Goal: Transaction & Acquisition: Purchase product/service

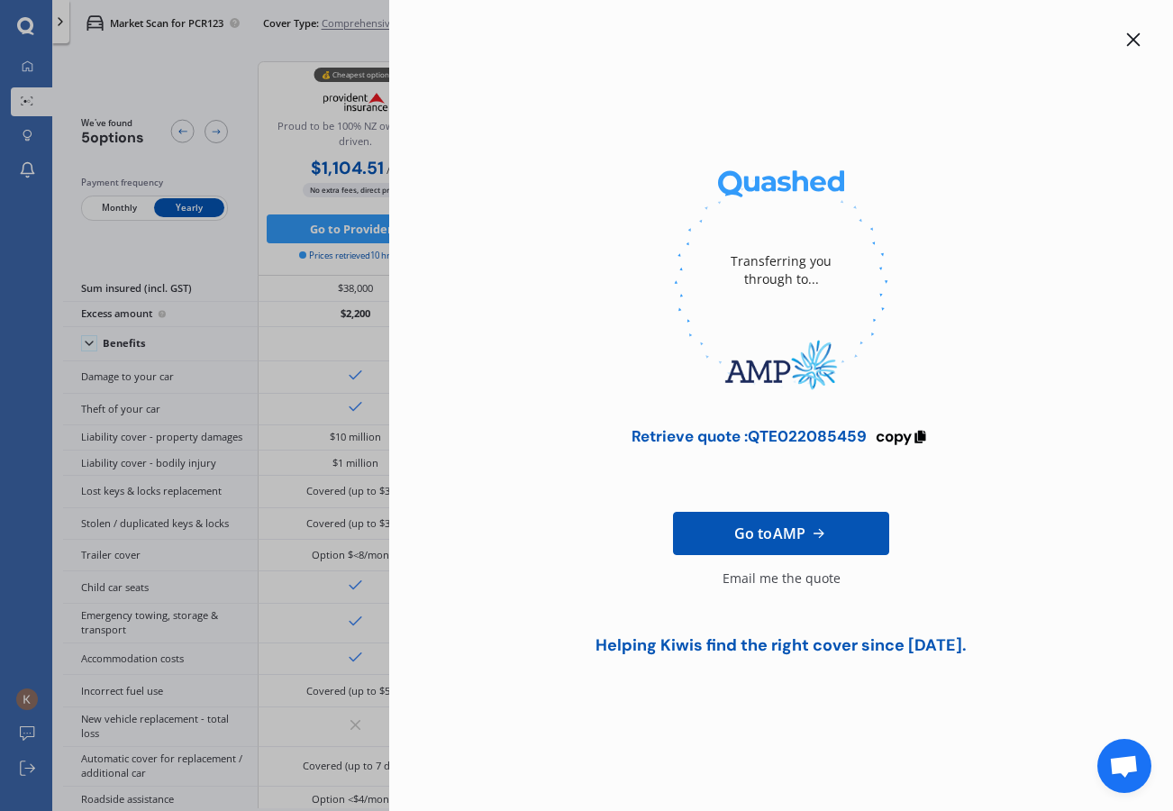
scroll to position [717, 0]
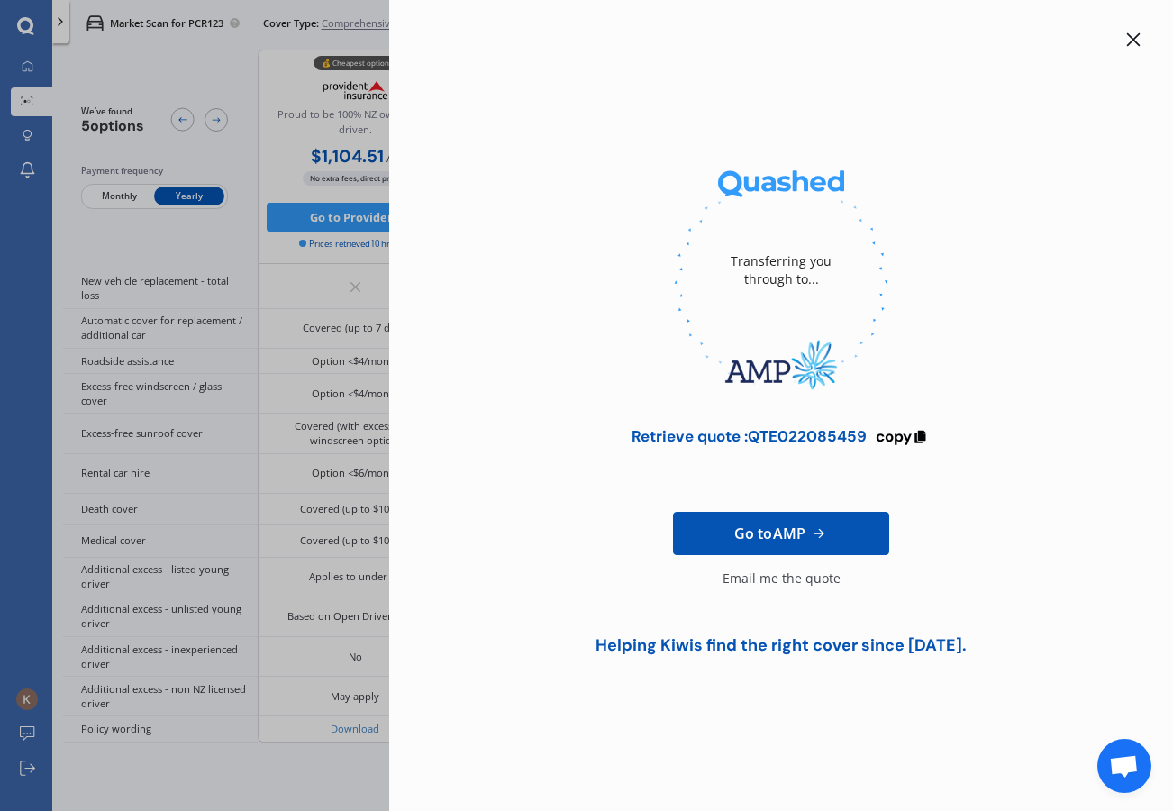
click at [1127, 36] on icon at bounding box center [1133, 39] width 14 height 14
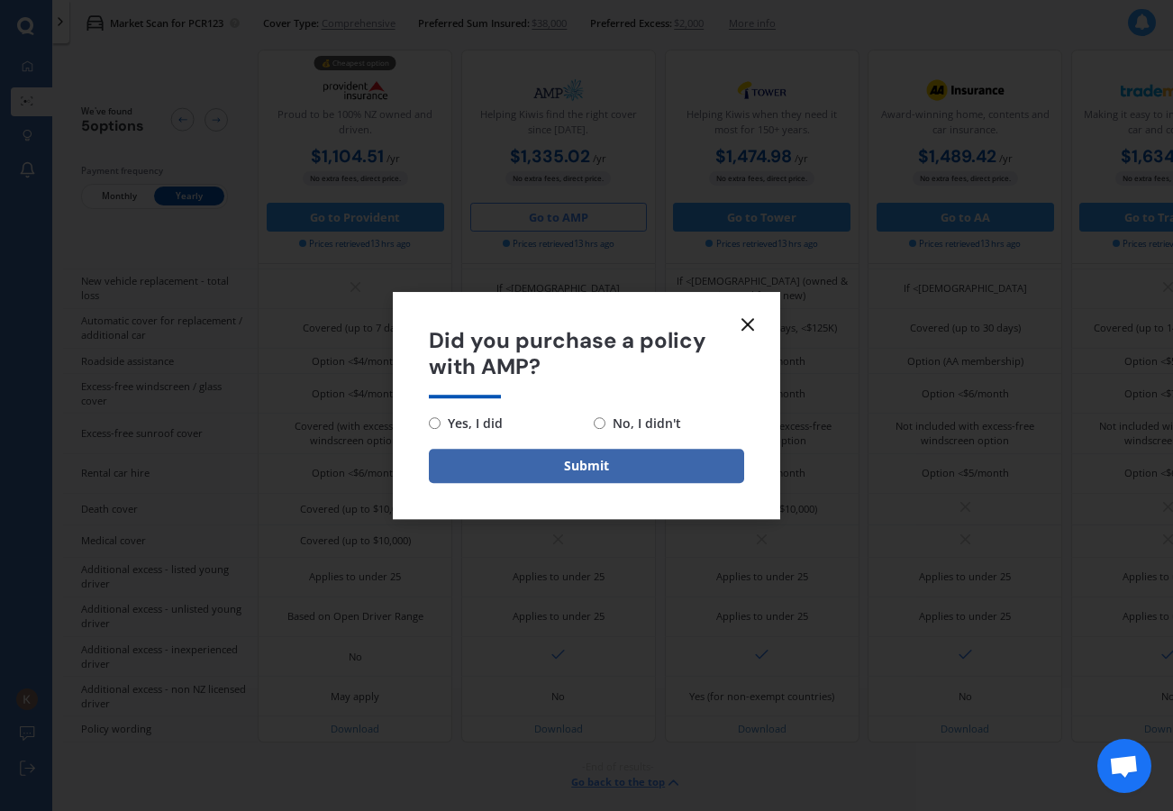
click at [747, 320] on icon at bounding box center [748, 324] width 22 height 22
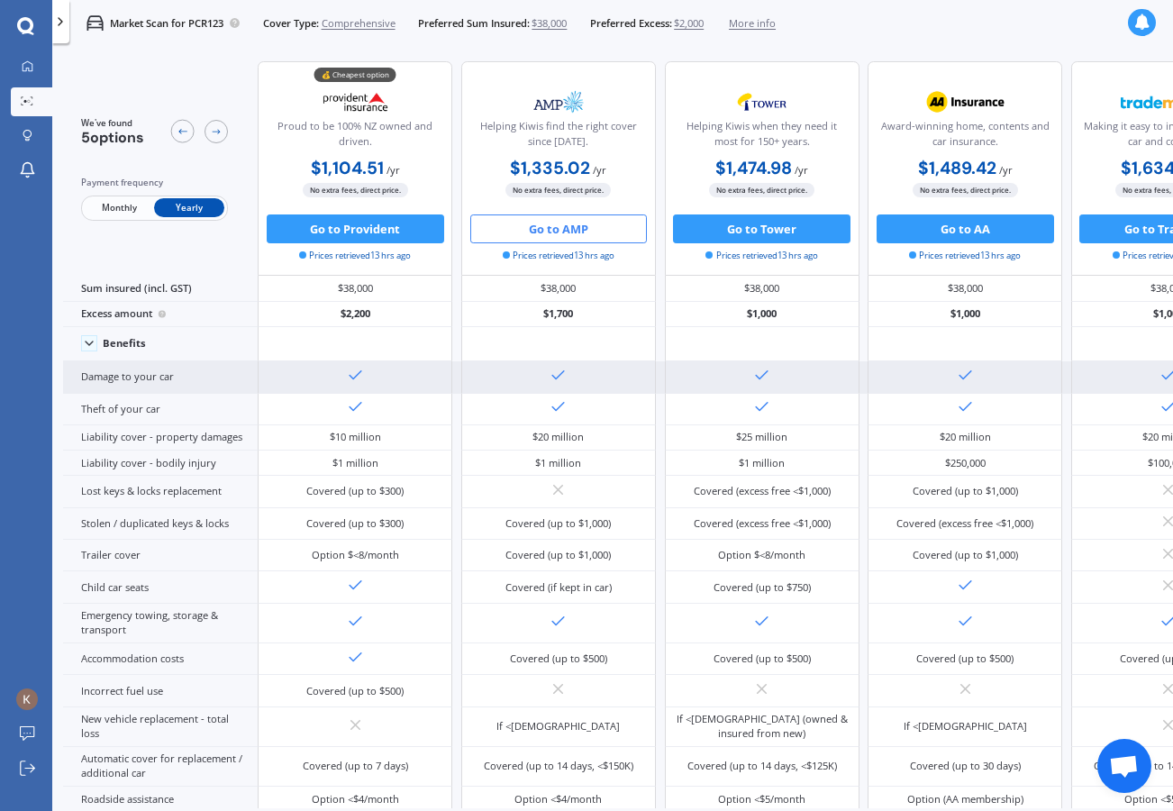
scroll to position [0, 0]
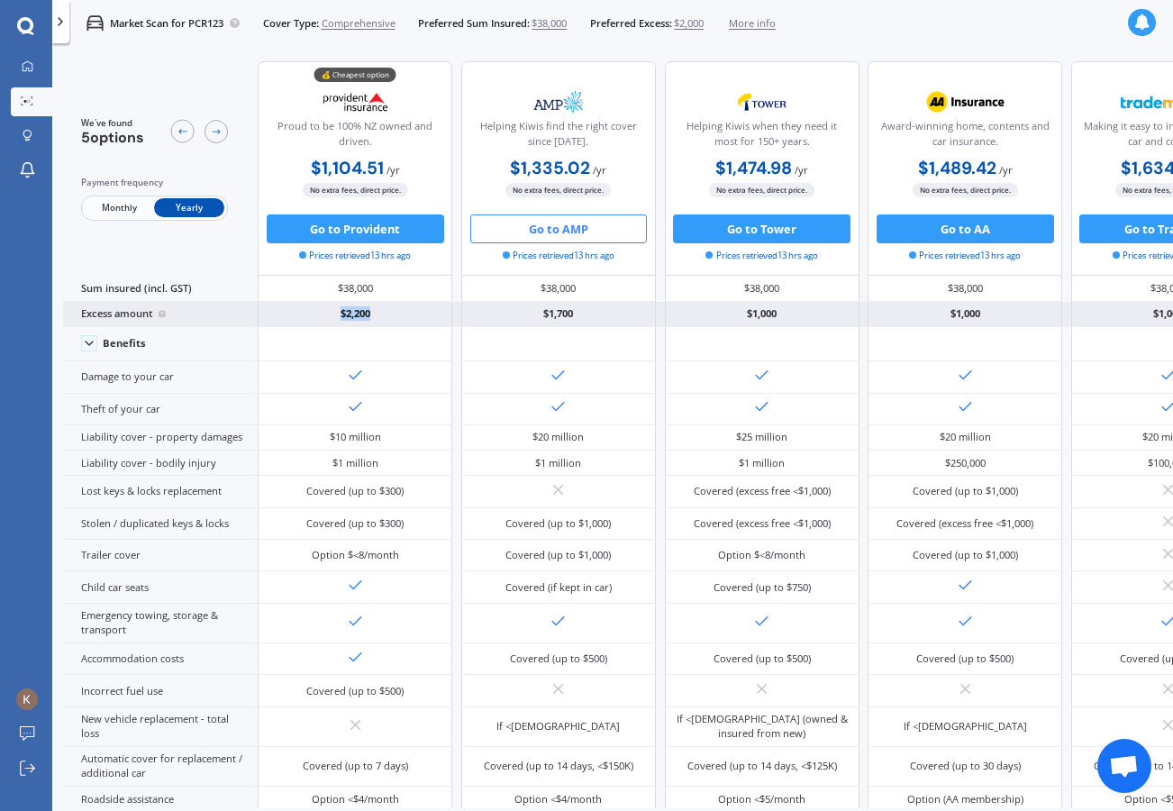
drag, startPoint x: 336, startPoint y: 319, endPoint x: 378, endPoint y: 319, distance: 42.3
click at [378, 319] on div "$2,200" at bounding box center [355, 314] width 195 height 25
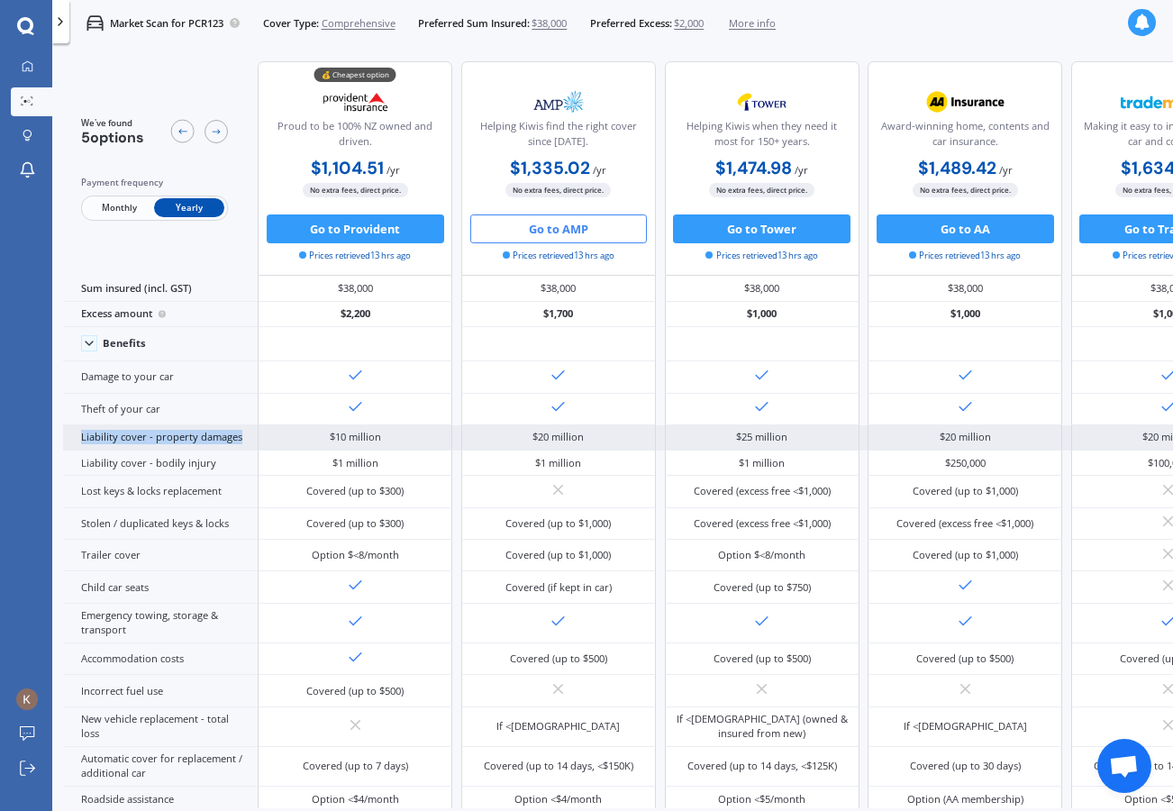
drag, startPoint x: 83, startPoint y: 457, endPoint x: 240, endPoint y: 458, distance: 156.7
click at [240, 450] on div "Liability cover - property damages" at bounding box center [160, 437] width 195 height 25
click at [317, 450] on div "$10 million" at bounding box center [355, 437] width 195 height 25
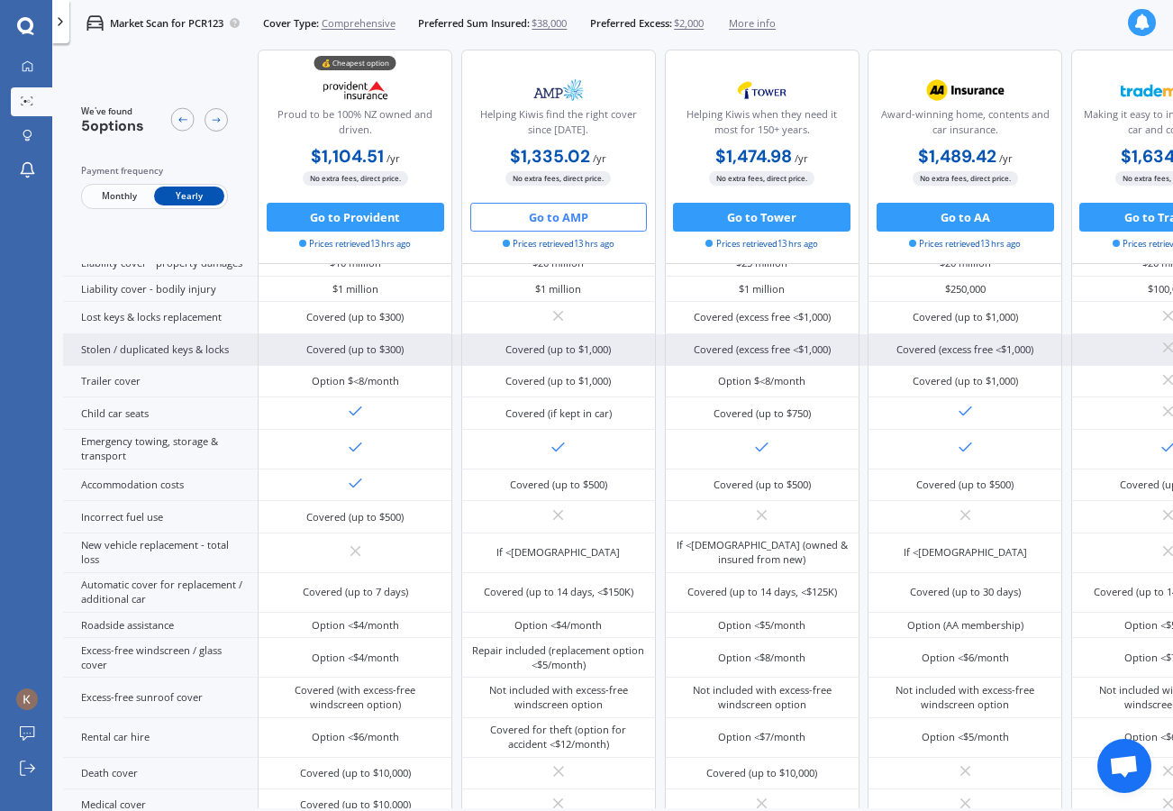
scroll to position [226, 0]
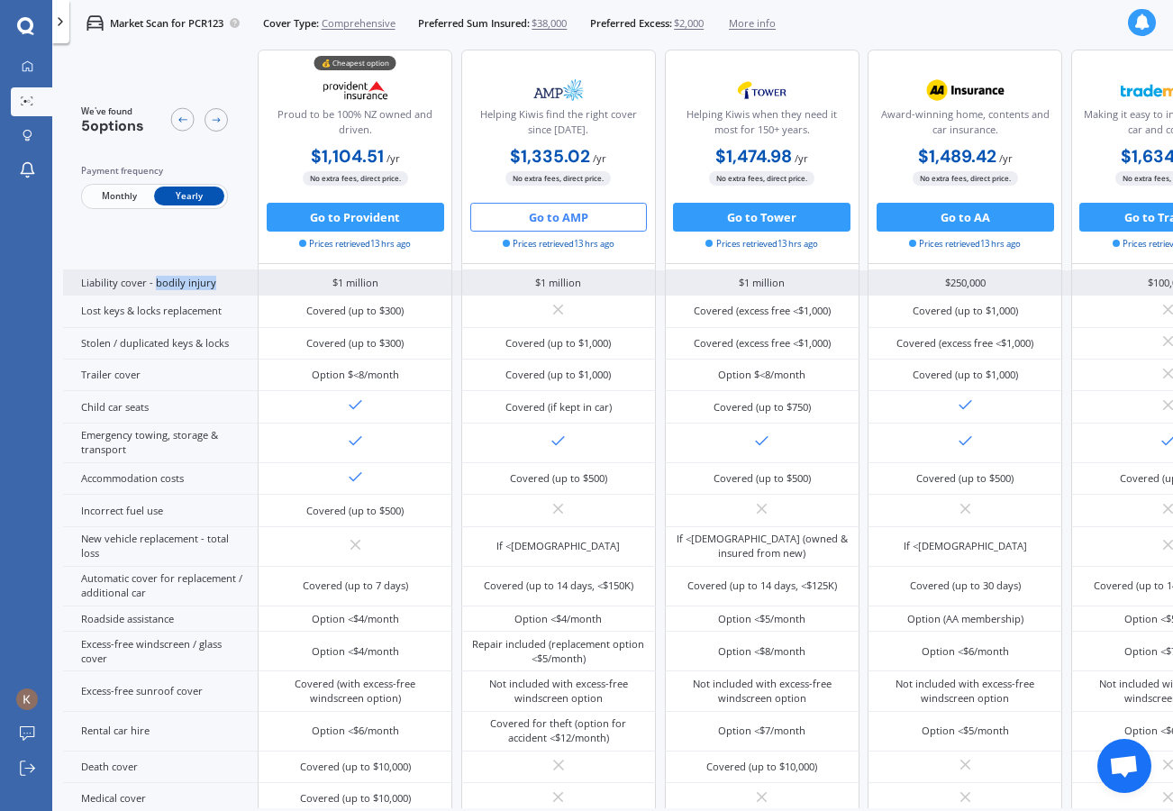
drag, startPoint x: 154, startPoint y: 311, endPoint x: 216, endPoint y: 312, distance: 62.1
click at [216, 295] on div "Liability cover - bodily injury" at bounding box center [160, 282] width 195 height 25
click at [239, 295] on div "Liability cover - bodily injury" at bounding box center [160, 282] width 195 height 25
drag, startPoint x: 209, startPoint y: 313, endPoint x: 80, endPoint y: 311, distance: 128.8
click at [80, 295] on div "Liability cover - bodily injury" at bounding box center [160, 282] width 195 height 25
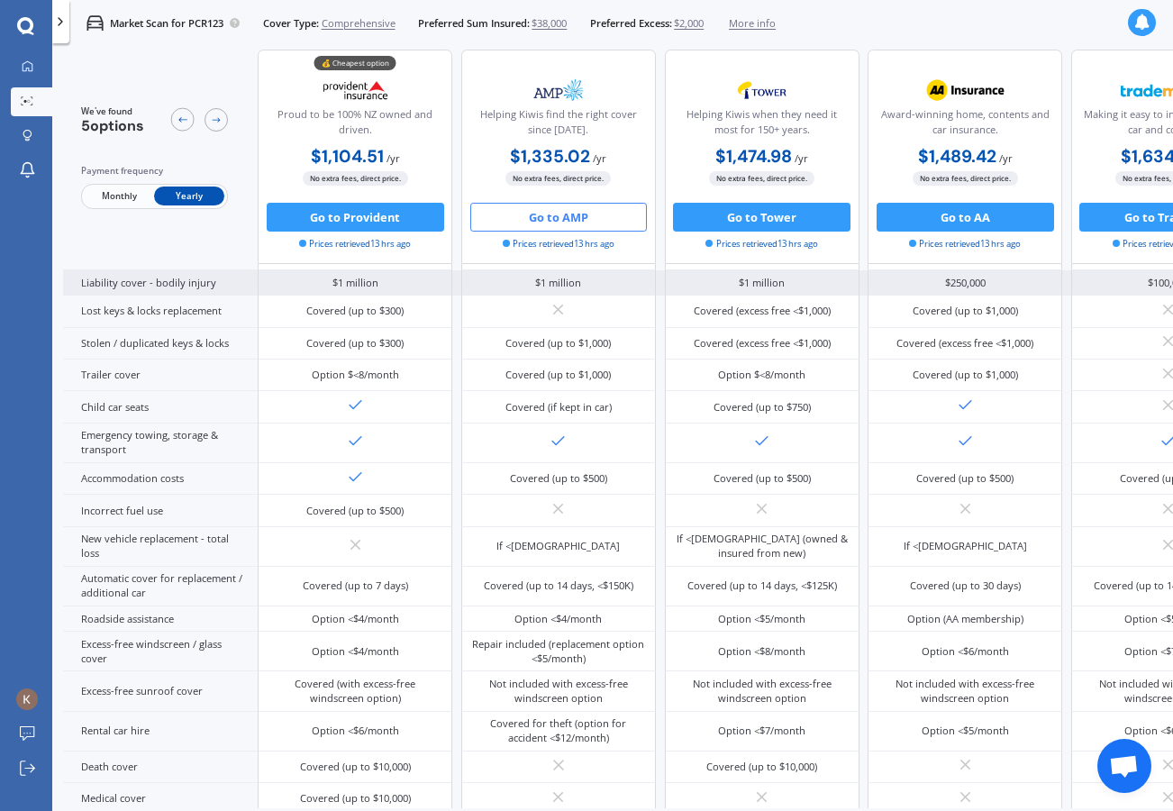
click at [407, 295] on div "$1 million" at bounding box center [355, 282] width 195 height 25
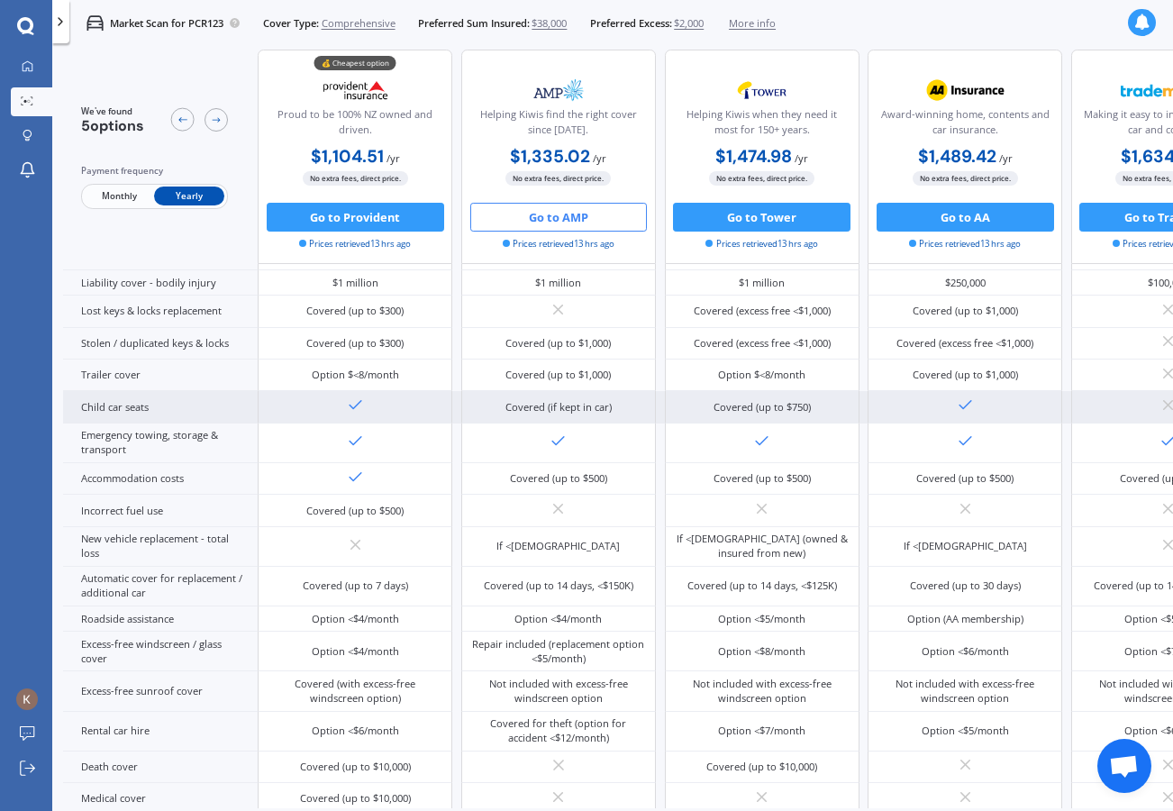
scroll to position [240, 3]
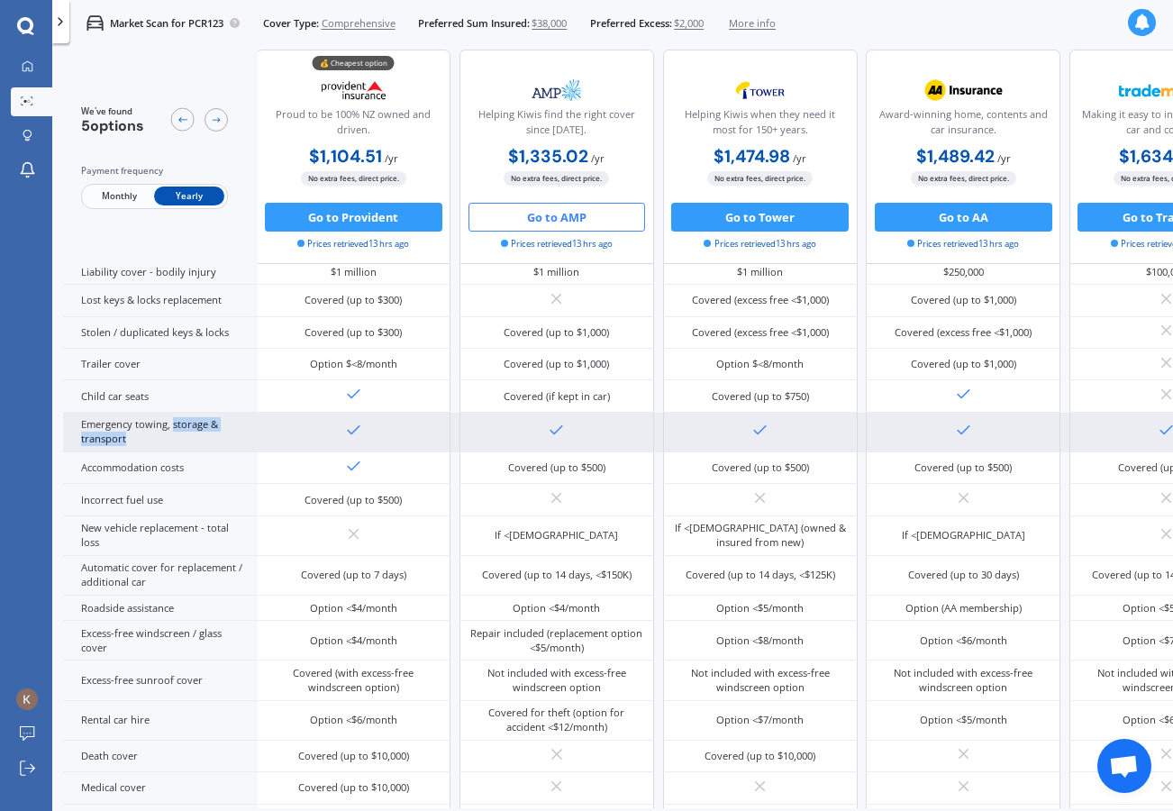
drag, startPoint x: 174, startPoint y: 468, endPoint x: 222, endPoint y: 480, distance: 49.1
click at [222, 452] on div "Emergency towing, storage & transport" at bounding box center [160, 432] width 195 height 40
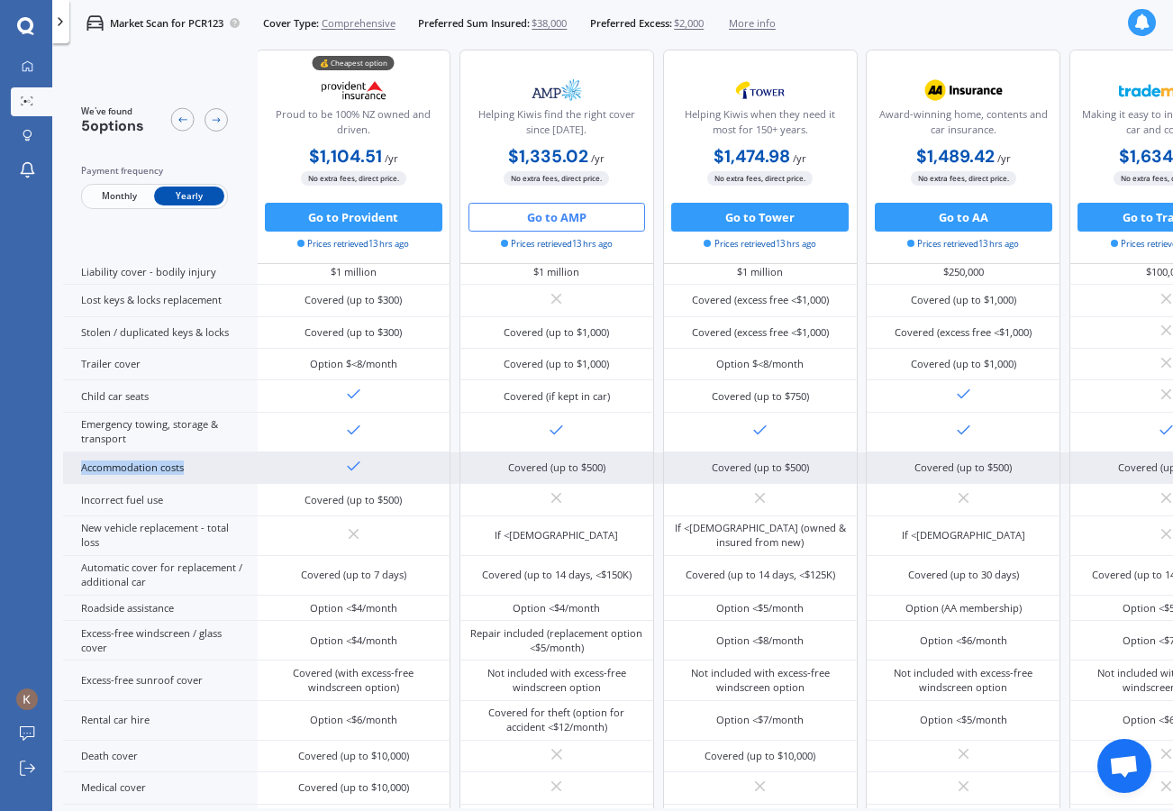
drag, startPoint x: 210, startPoint y: 519, endPoint x: 77, endPoint y: 518, distance: 132.4
click at [77, 484] on div "Accommodation costs" at bounding box center [160, 468] width 195 height 32
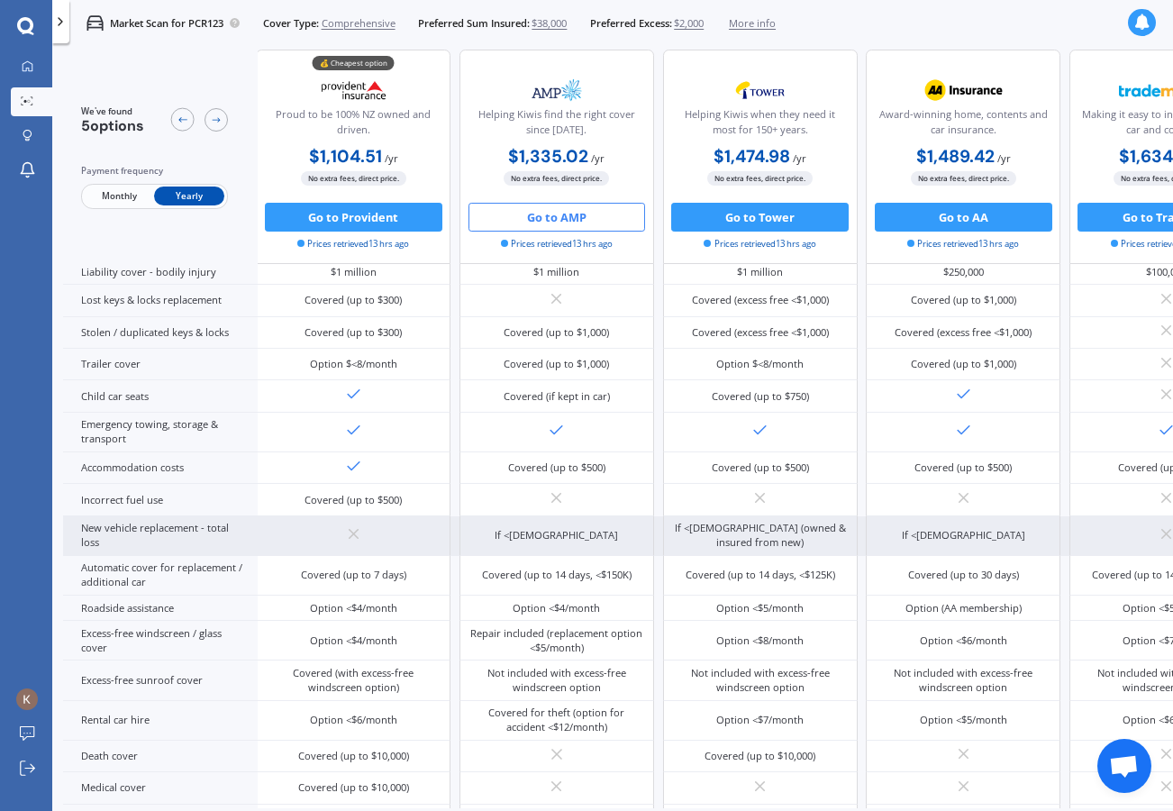
drag, startPoint x: 343, startPoint y: 587, endPoint x: 382, endPoint y: 589, distance: 38.8
click at [383, 556] on div at bounding box center [353, 536] width 195 height 40
drag, startPoint x: 521, startPoint y: 592, endPoint x: 586, endPoint y: 593, distance: 64.8
click at [586, 556] on div "If <[DEMOGRAPHIC_DATA]" at bounding box center [556, 536] width 195 height 40
click at [602, 556] on div "If <[DEMOGRAPHIC_DATA]" at bounding box center [556, 536] width 195 height 40
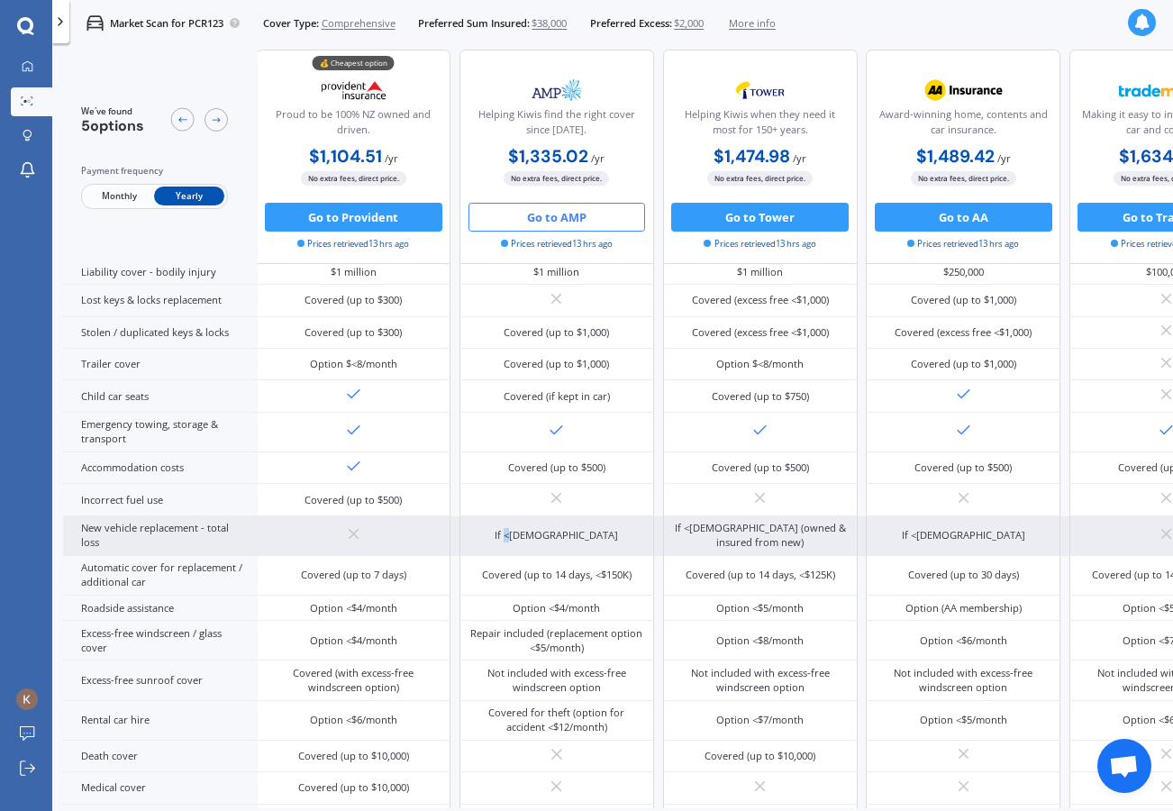
click at [542, 542] on div "If <[DEMOGRAPHIC_DATA]" at bounding box center [555, 535] width 123 height 14
click at [565, 542] on div "If <[DEMOGRAPHIC_DATA]" at bounding box center [555, 535] width 123 height 14
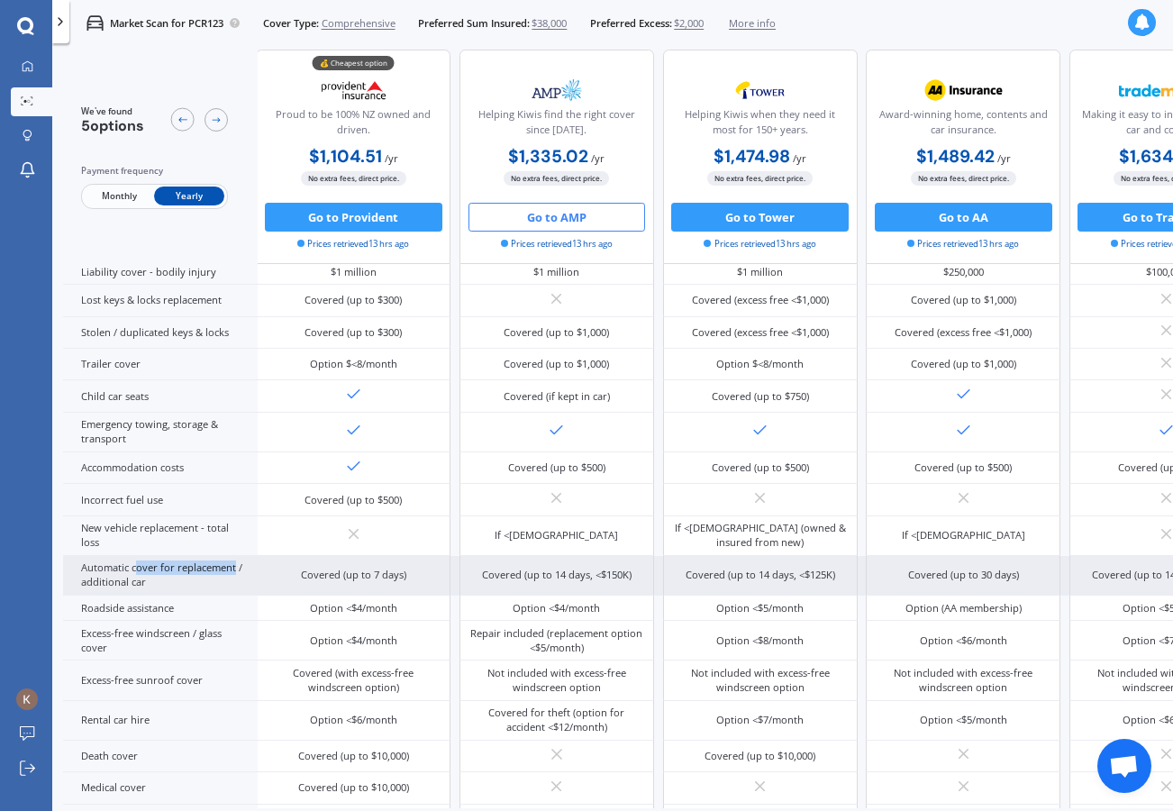
drag, startPoint x: 137, startPoint y: 637, endPoint x: 234, endPoint y: 636, distance: 97.3
click at [234, 595] on div "Automatic cover for replacement / additional car" at bounding box center [160, 576] width 195 height 40
drag, startPoint x: 517, startPoint y: 639, endPoint x: 591, endPoint y: 648, distance: 74.3
click at [591, 582] on div "Covered (up to 14 days, <$150K)" at bounding box center [556, 574] width 149 height 14
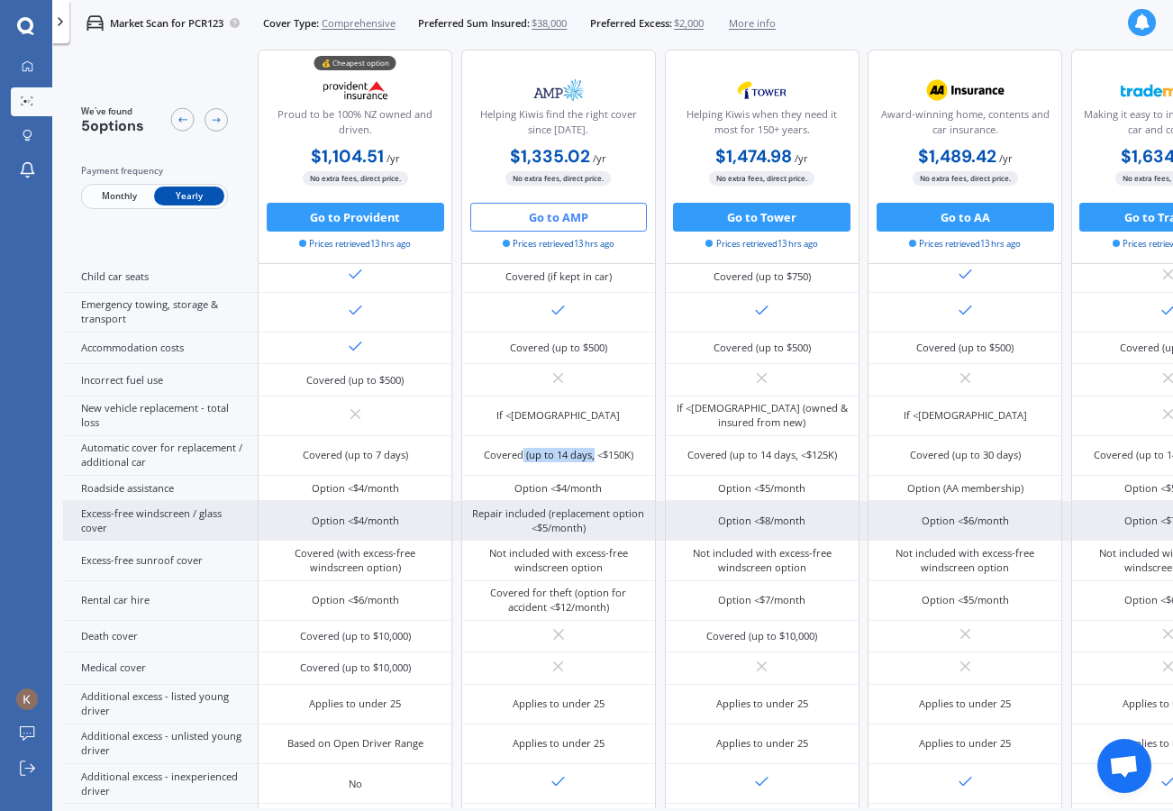
scroll to position [406, 1]
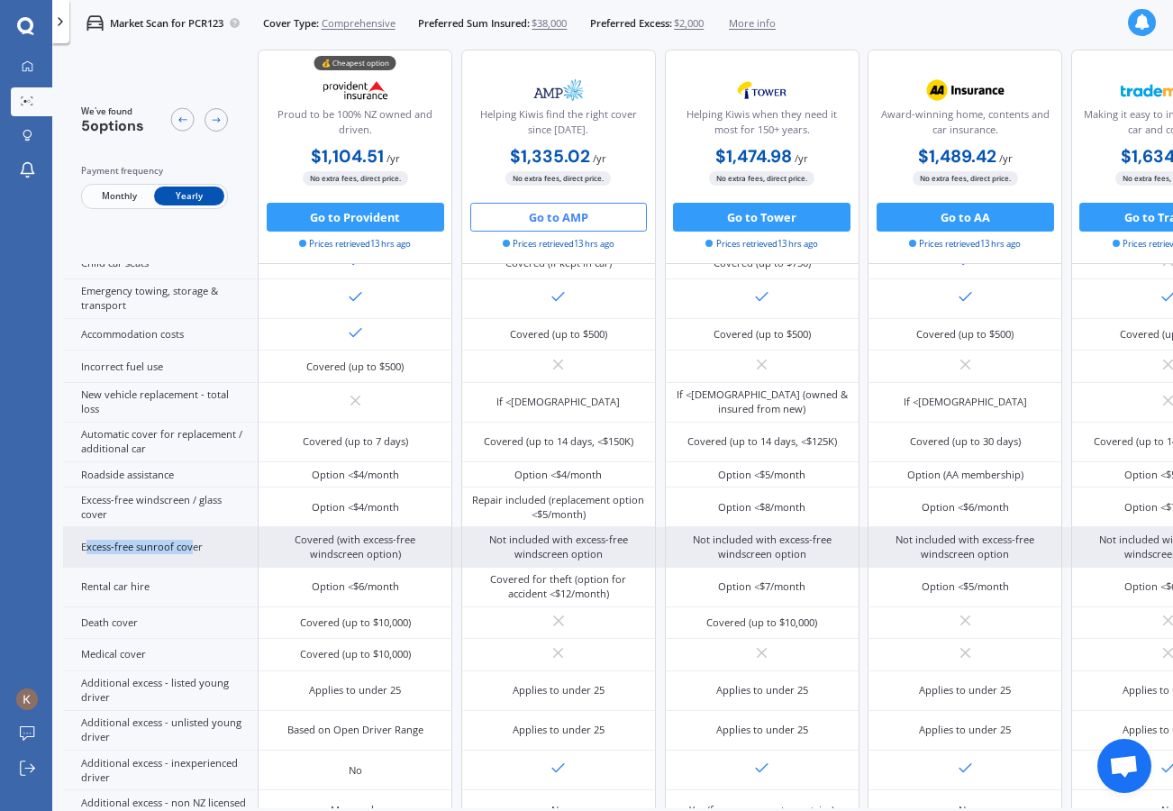
drag, startPoint x: 84, startPoint y: 634, endPoint x: 191, endPoint y: 635, distance: 107.2
click at [191, 566] on div "Excess-free sunroof cover" at bounding box center [160, 547] width 195 height 40
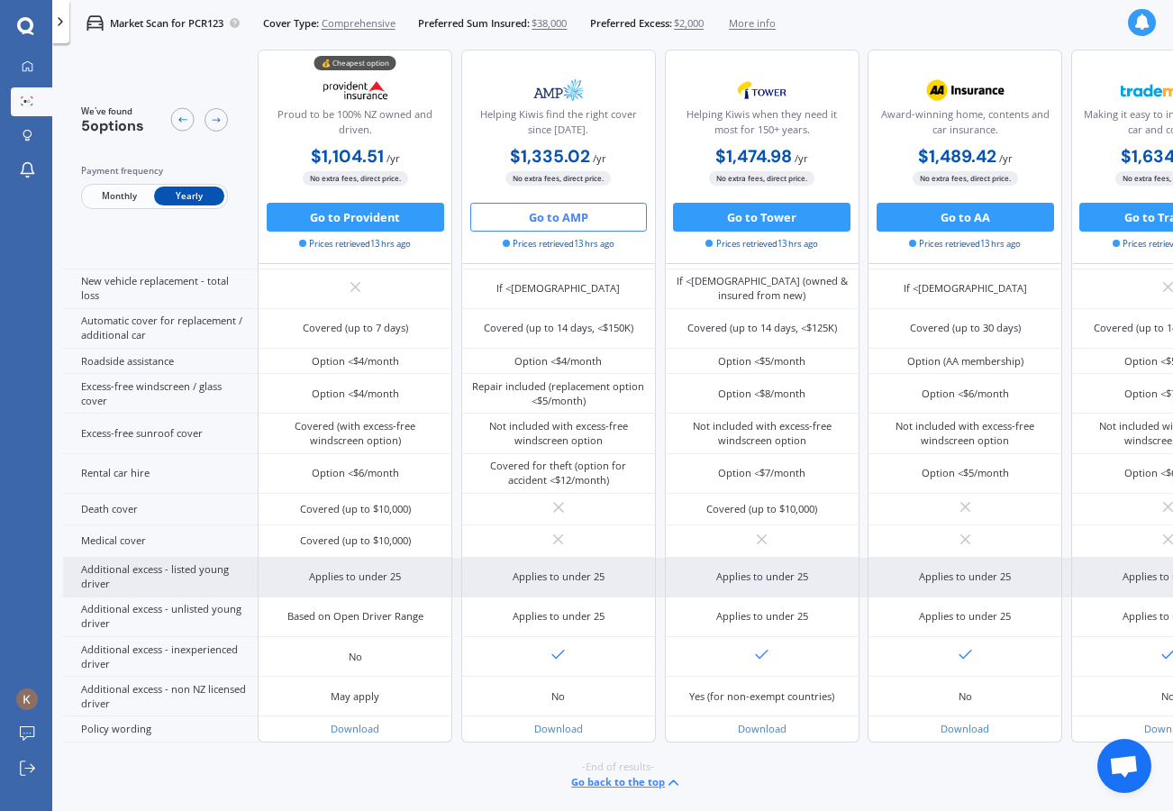
scroll to position [700, 0]
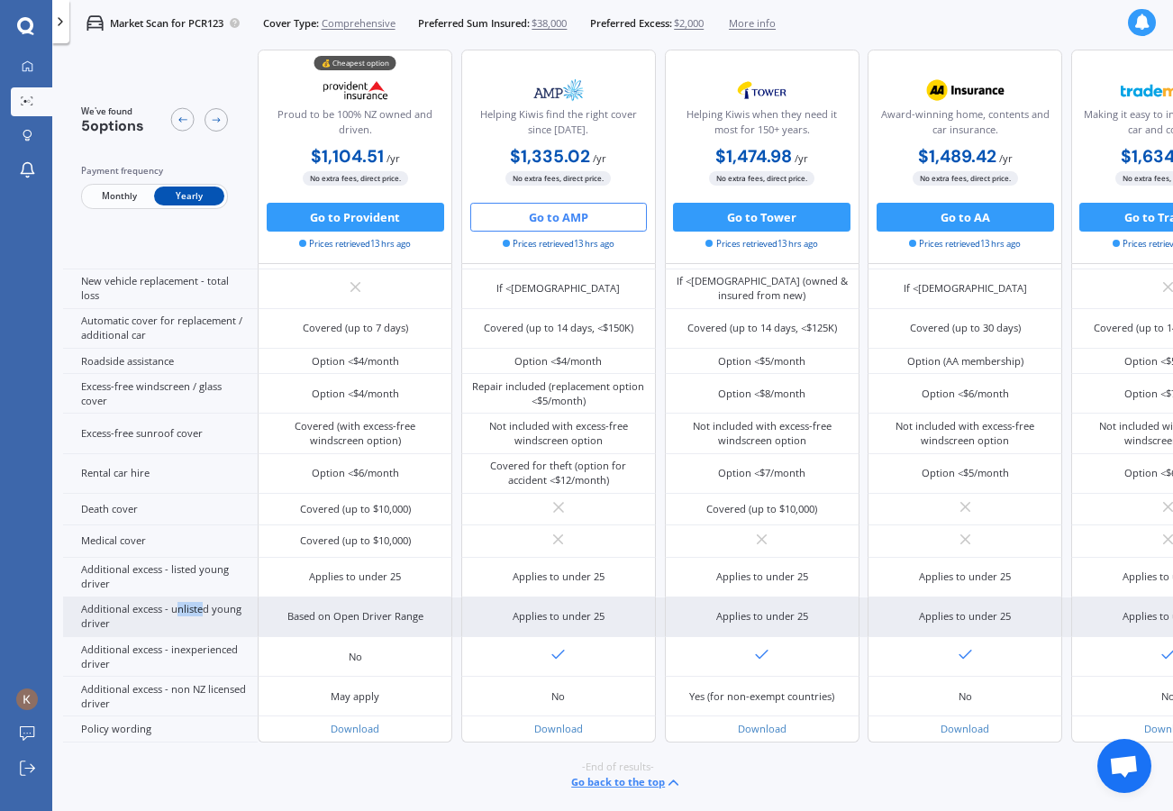
drag, startPoint x: 175, startPoint y: 603, endPoint x: 200, endPoint y: 605, distance: 25.3
click at [200, 605] on div "Additional excess - unlisted young driver" at bounding box center [160, 617] width 195 height 40
drag, startPoint x: 171, startPoint y: 603, endPoint x: 227, endPoint y: 613, distance: 56.7
click at [228, 613] on div "Additional excess - unlisted young driver" at bounding box center [160, 617] width 195 height 40
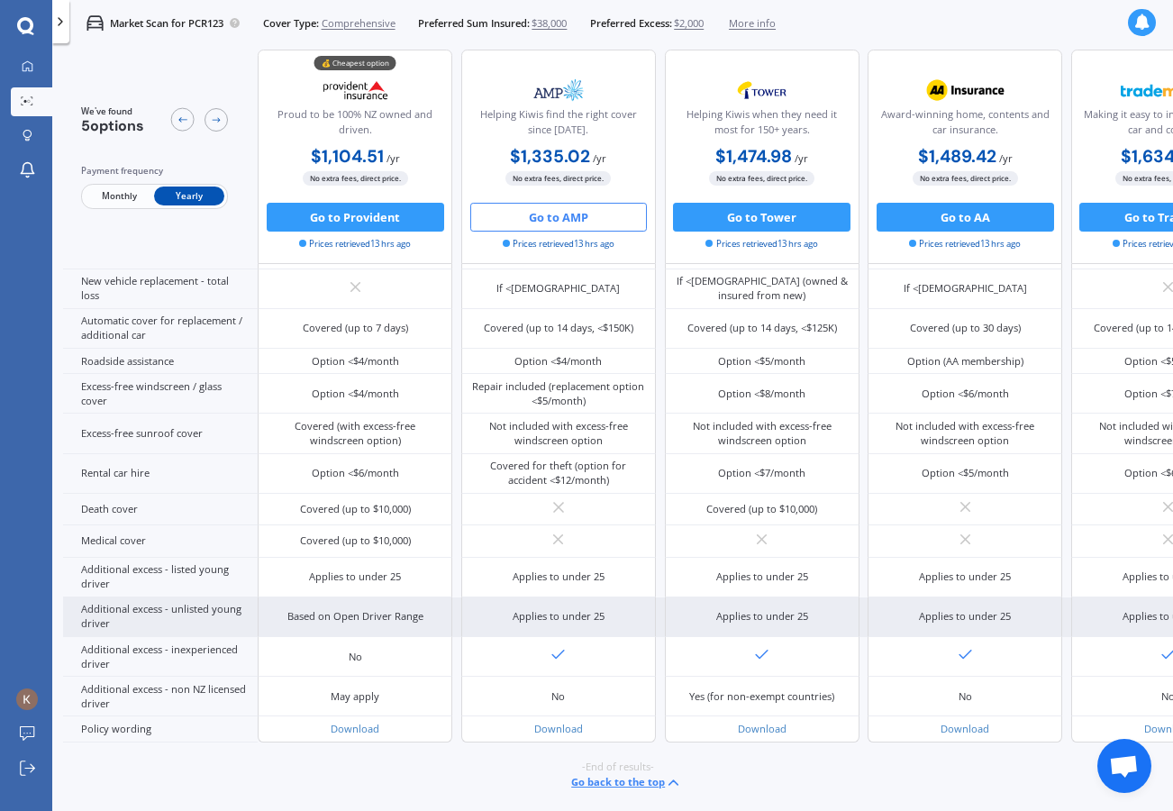
click at [334, 620] on div "Based on Open Driver Range" at bounding box center [355, 616] width 136 height 14
drag, startPoint x: 309, startPoint y: 615, endPoint x: 403, endPoint y: 614, distance: 94.6
click at [403, 614] on div "Based on Open Driver Range" at bounding box center [355, 616] width 136 height 14
click at [428, 615] on div "Based on Open Driver Range" at bounding box center [355, 617] width 195 height 40
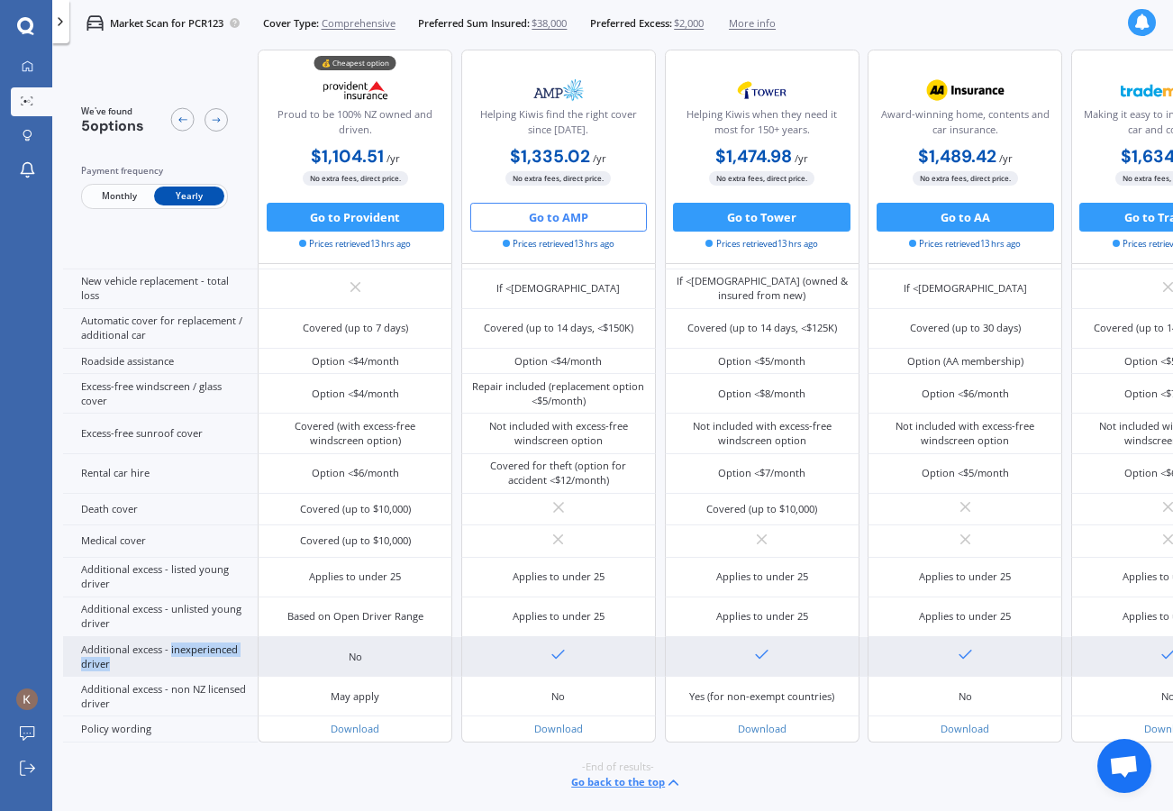
drag, startPoint x: 170, startPoint y: 617, endPoint x: 232, endPoint y: 620, distance: 62.2
click at [233, 637] on div "Additional excess - inexperienced driver" at bounding box center [160, 657] width 195 height 40
click at [195, 637] on div "Additional excess - inexperienced driver" at bounding box center [160, 657] width 195 height 40
drag, startPoint x: 346, startPoint y: 617, endPoint x: 375, endPoint y: 619, distance: 28.9
click at [375, 637] on div "No" at bounding box center [355, 657] width 195 height 40
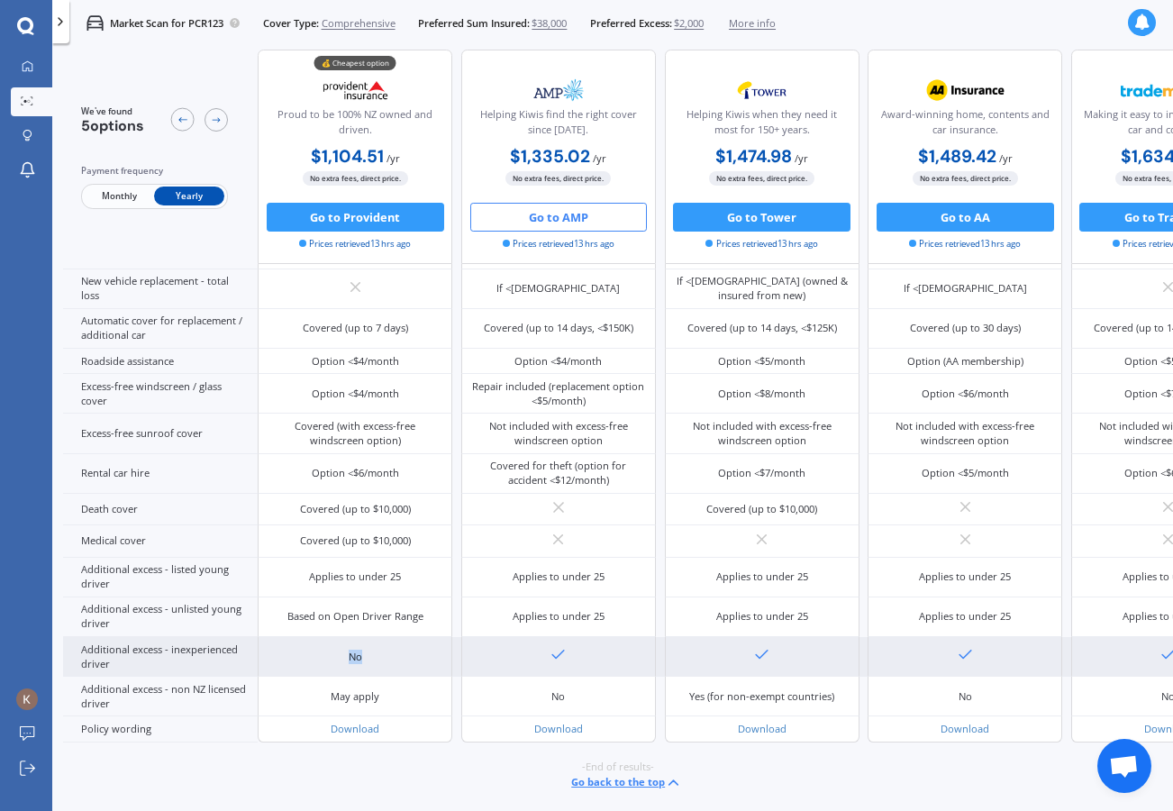
click at [375, 637] on div "No" at bounding box center [355, 657] width 195 height 40
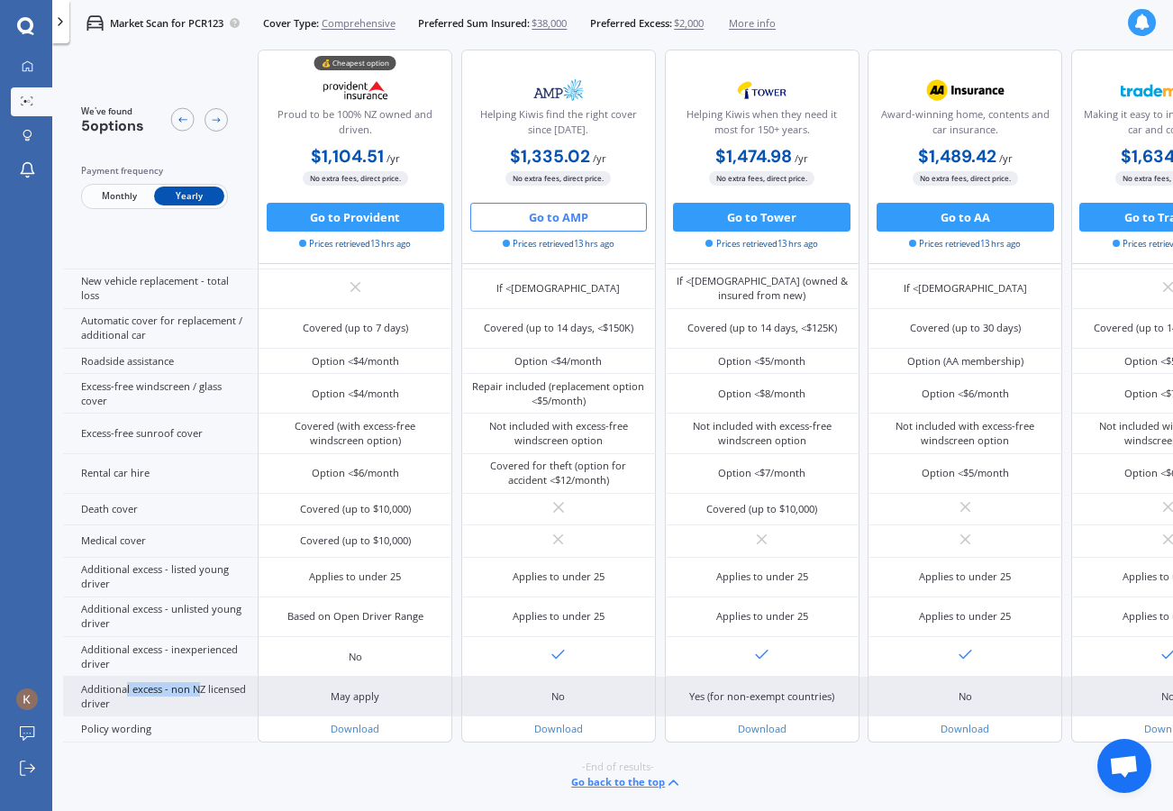
drag, startPoint x: 123, startPoint y: 661, endPoint x: 199, endPoint y: 664, distance: 75.7
click at [199, 676] on div "Additional excess - non NZ licensed driver" at bounding box center [160, 696] width 195 height 40
drag, startPoint x: 172, startPoint y: 655, endPoint x: 217, endPoint y: 671, distance: 47.9
click at [217, 676] on div "Additional excess - non NZ licensed driver" at bounding box center [160, 696] width 195 height 40
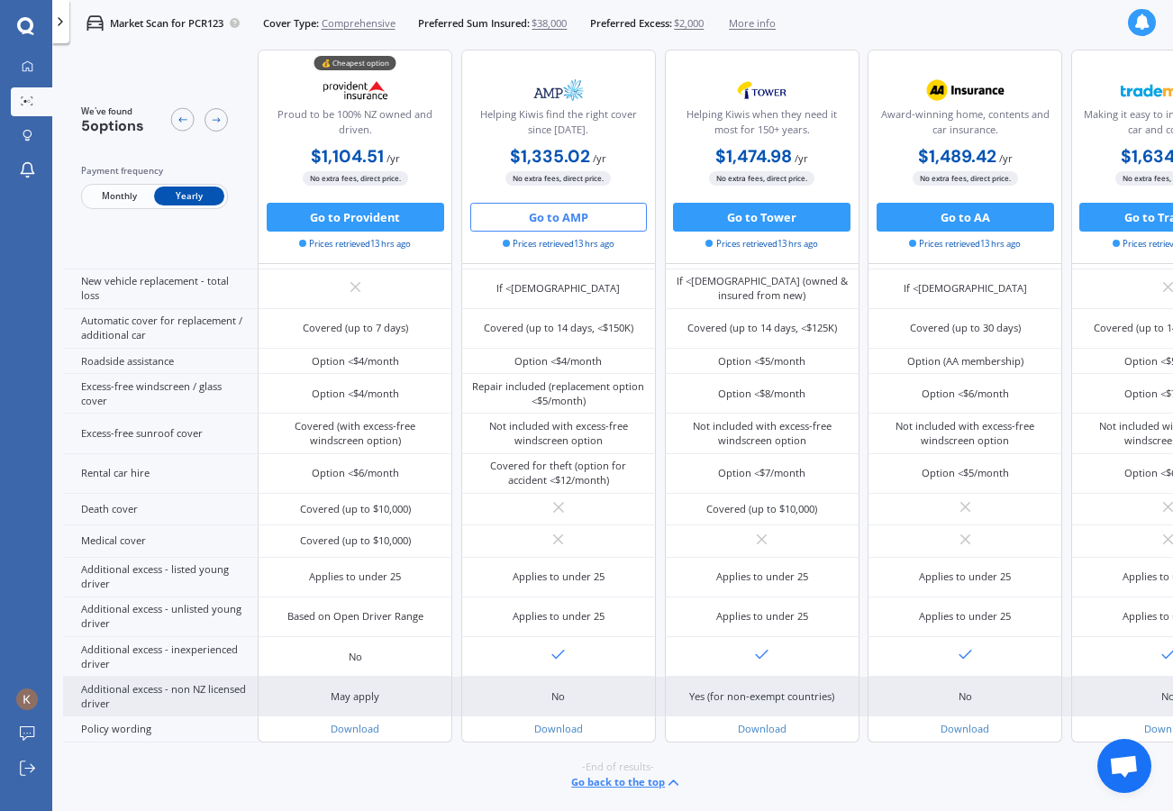
click at [346, 689] on div "May apply" at bounding box center [355, 696] width 49 height 14
drag, startPoint x: 326, startPoint y: 667, endPoint x: 387, endPoint y: 668, distance: 61.2
click at [387, 676] on div "May apply" at bounding box center [355, 696] width 195 height 40
click at [303, 676] on div "May apply" at bounding box center [355, 696] width 195 height 40
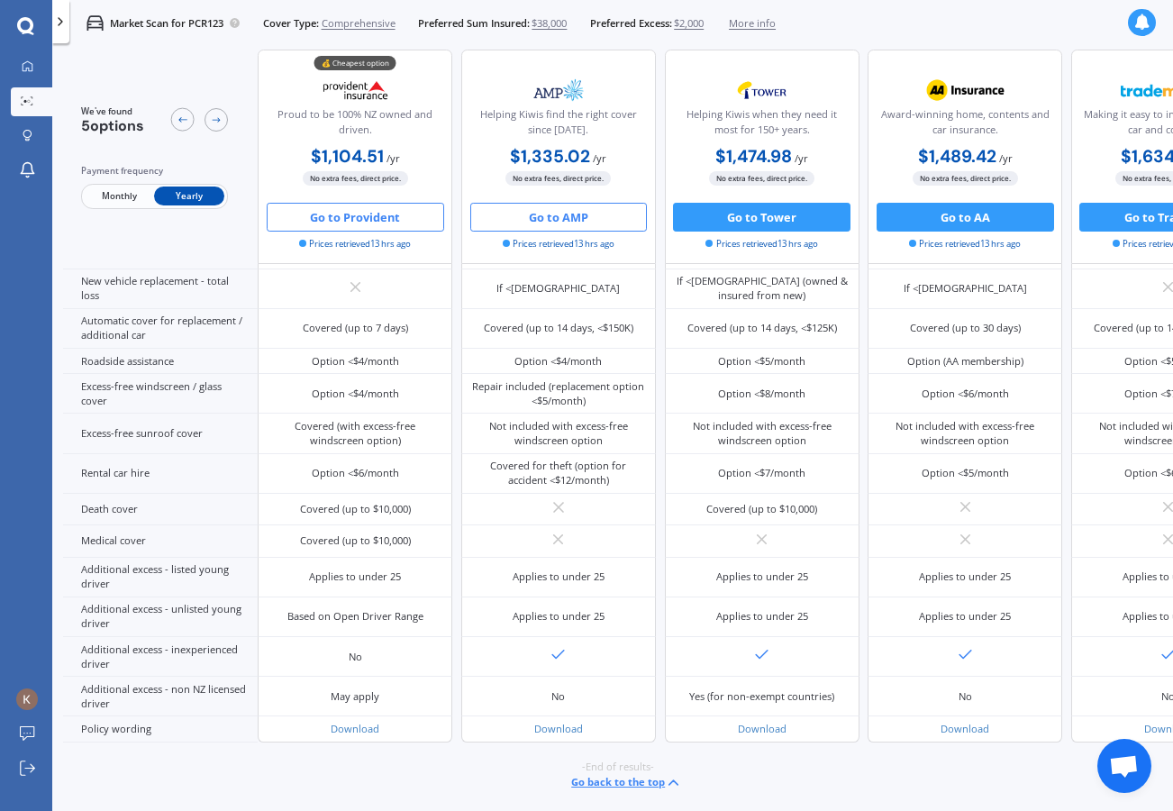
click at [363, 224] on button "Go to Provident" at bounding box center [355, 217] width 177 height 29
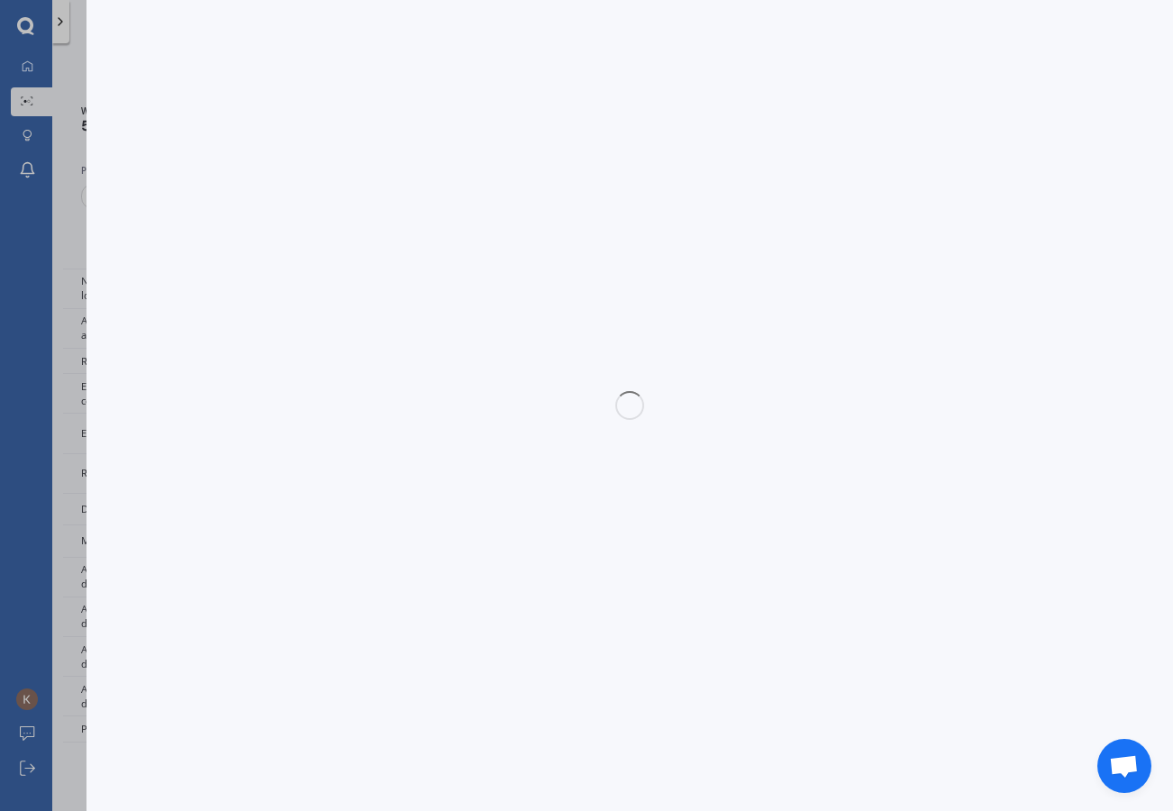
click at [285, 238] on div at bounding box center [629, 405] width 1086 height 811
click at [32, 241] on div "Disconnect Connected Minimise Yearly Monthly $1,104.51 / yr Yearly Monthly $1,1…" at bounding box center [586, 405] width 1173 height 811
click at [68, 77] on div "Disconnect Connected Minimise Yearly Monthly $1,104.51 / yr Yearly Monthly $1,1…" at bounding box center [586, 405] width 1173 height 811
